Goal: Information Seeking & Learning: Learn about a topic

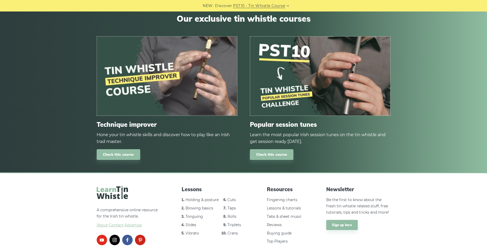
scroll to position [625, 0]
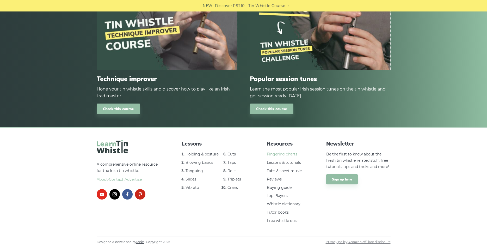
click at [277, 154] on link "Fingering charts" at bounding box center [282, 154] width 31 height 5
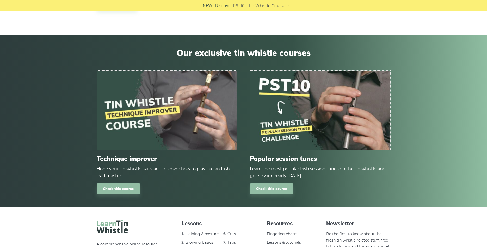
scroll to position [572, 0]
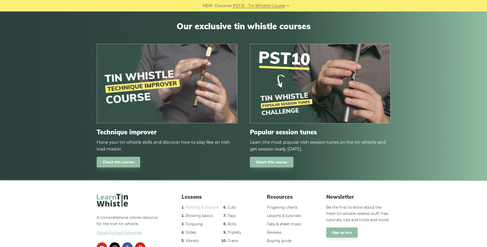
click at [197, 207] on link "Holding & posture" at bounding box center [202, 207] width 33 height 5
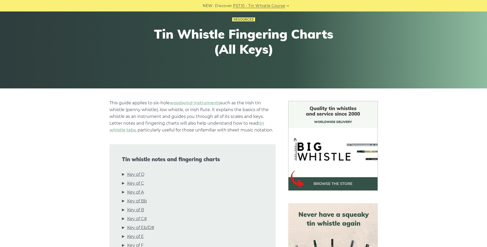
scroll to position [53, 0]
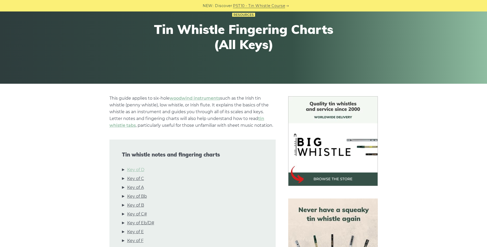
click at [142, 169] on link "Key of D" at bounding box center [135, 169] width 17 height 7
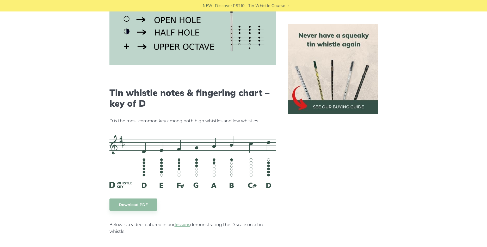
scroll to position [733, 0]
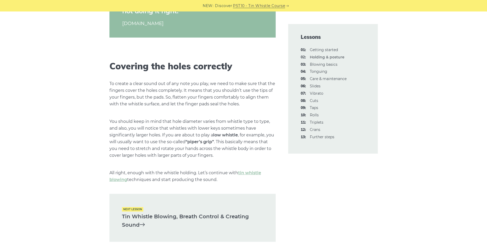
scroll to position [665, 0]
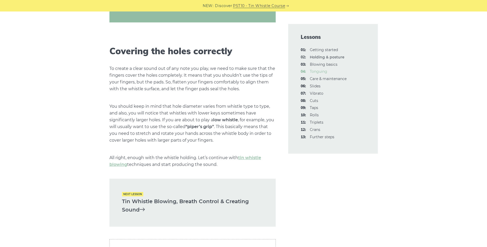
click at [320, 71] on link "04: Tonguing" at bounding box center [318, 71] width 17 height 5
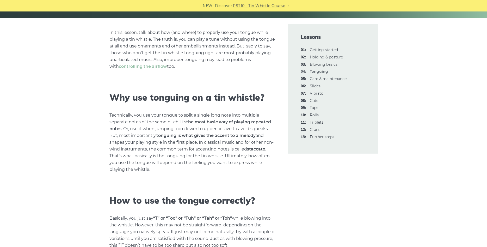
scroll to position [133, 0]
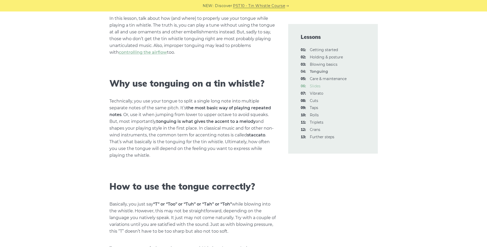
click at [318, 84] on link "06: Slides" at bounding box center [315, 86] width 11 height 5
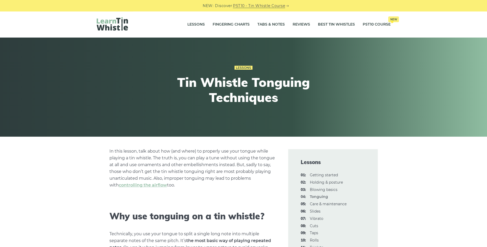
scroll to position [0, 0]
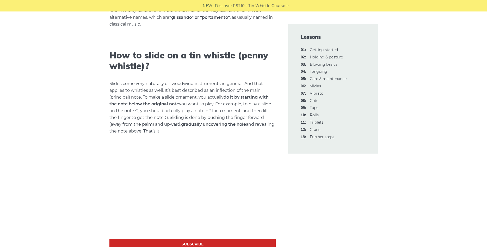
scroll to position [160, 0]
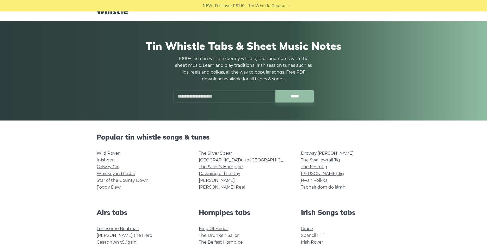
scroll to position [27, 0]
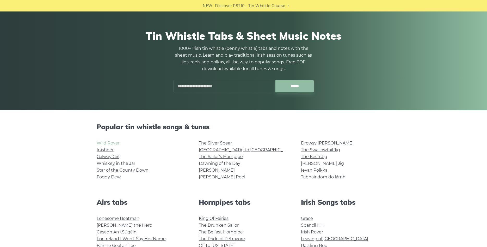
click at [110, 142] on link "Wild Rover" at bounding box center [108, 143] width 23 height 5
click at [103, 149] on link "Inisheer" at bounding box center [105, 149] width 17 height 5
click at [223, 143] on link "The Silver Spear" at bounding box center [215, 143] width 33 height 5
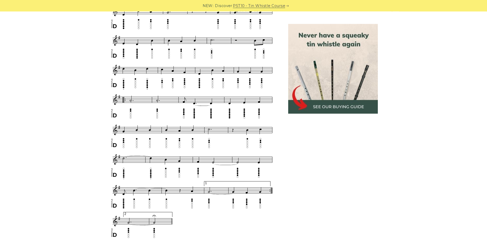
scroll to position [292, 0]
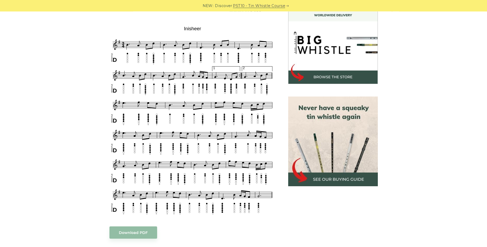
scroll to position [160, 0]
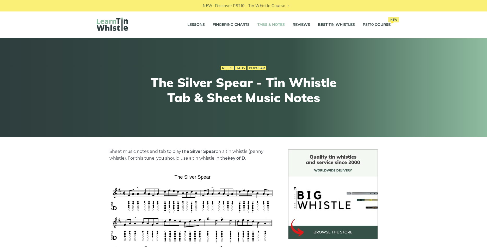
click at [271, 24] on link "Tabs & Notes" at bounding box center [271, 24] width 27 height 13
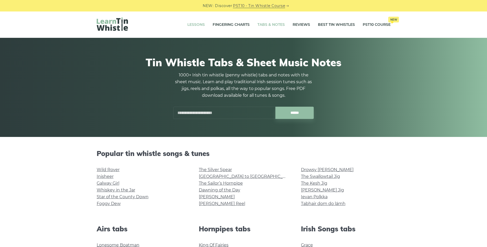
click at [189, 23] on link "Lessons" at bounding box center [195, 24] width 17 height 13
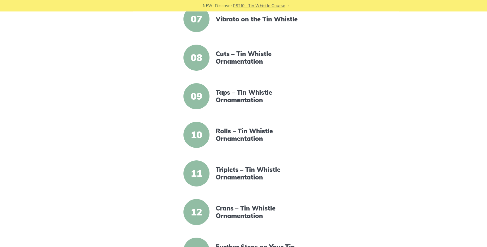
scroll to position [425, 0]
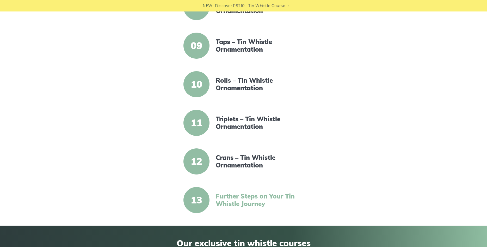
click at [251, 199] on link "Further Steps on Your Tin Whistle Journey" at bounding box center [261, 199] width 90 height 15
